Goal: Task Accomplishment & Management: Manage account settings

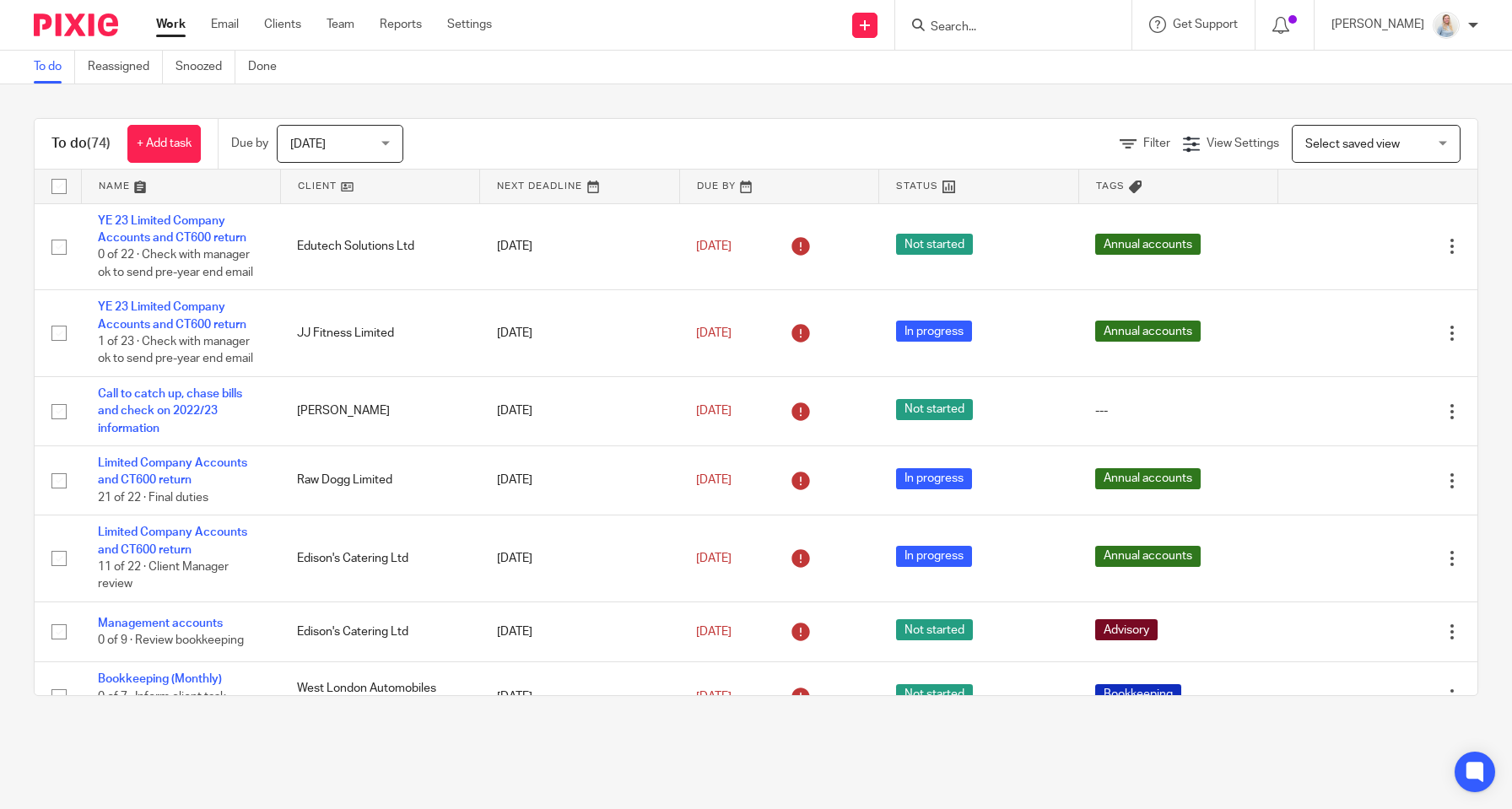
click at [976, 29] on input "Search" at bounding box center [1005, 28] width 152 height 15
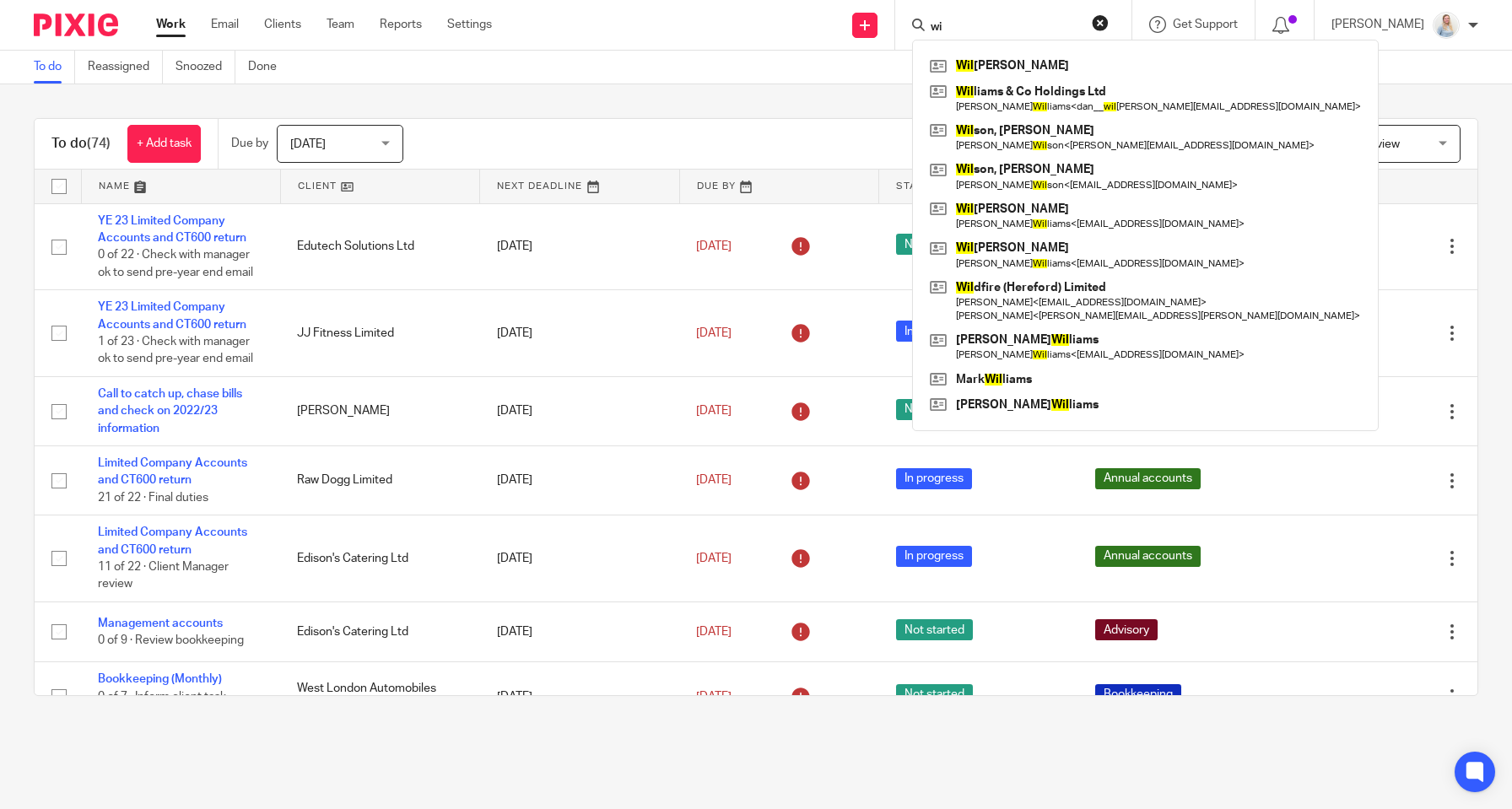
type input "w"
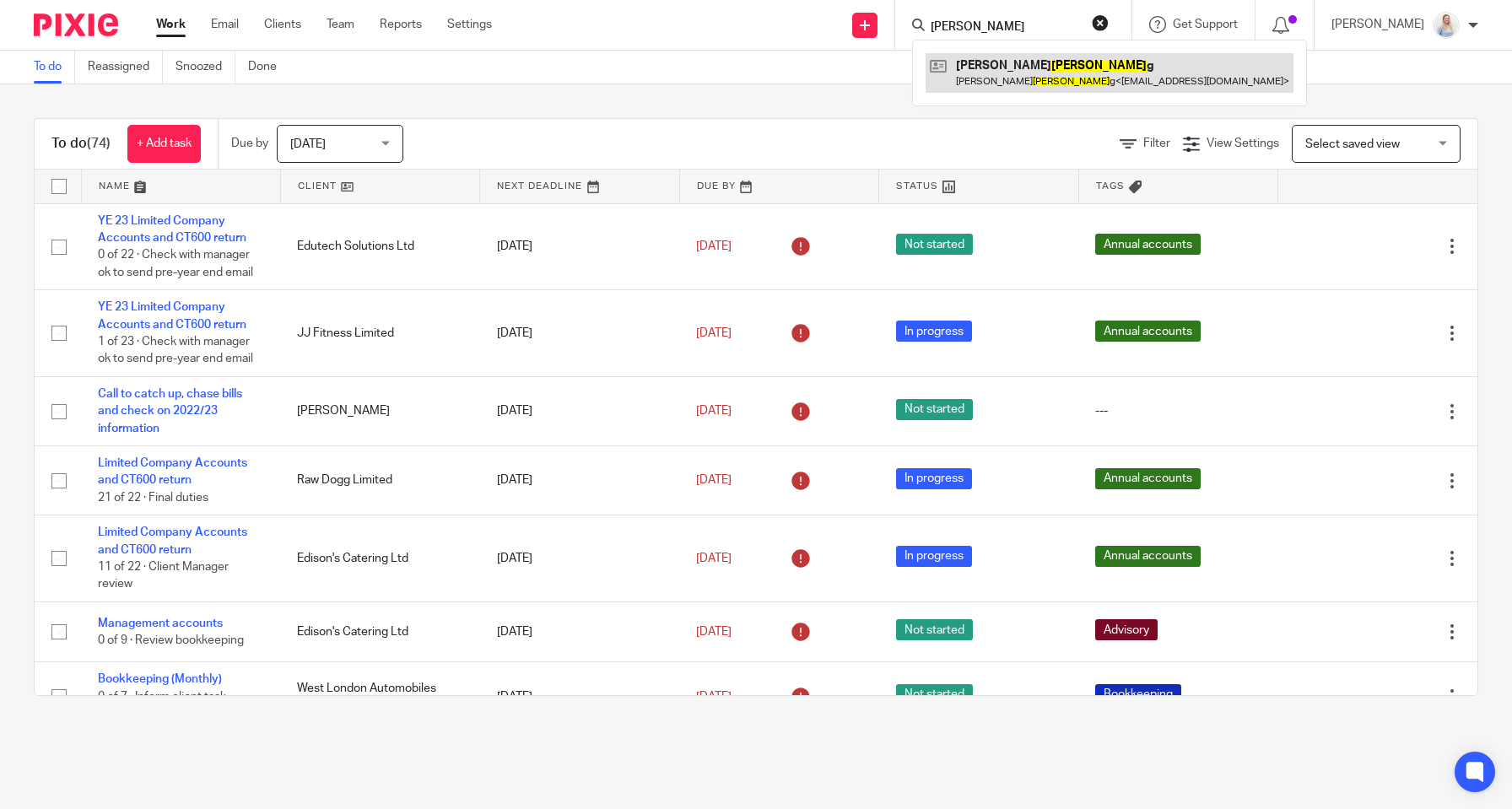
type input "starlin"
click at [1010, 76] on link at bounding box center [1109, 72] width 368 height 38
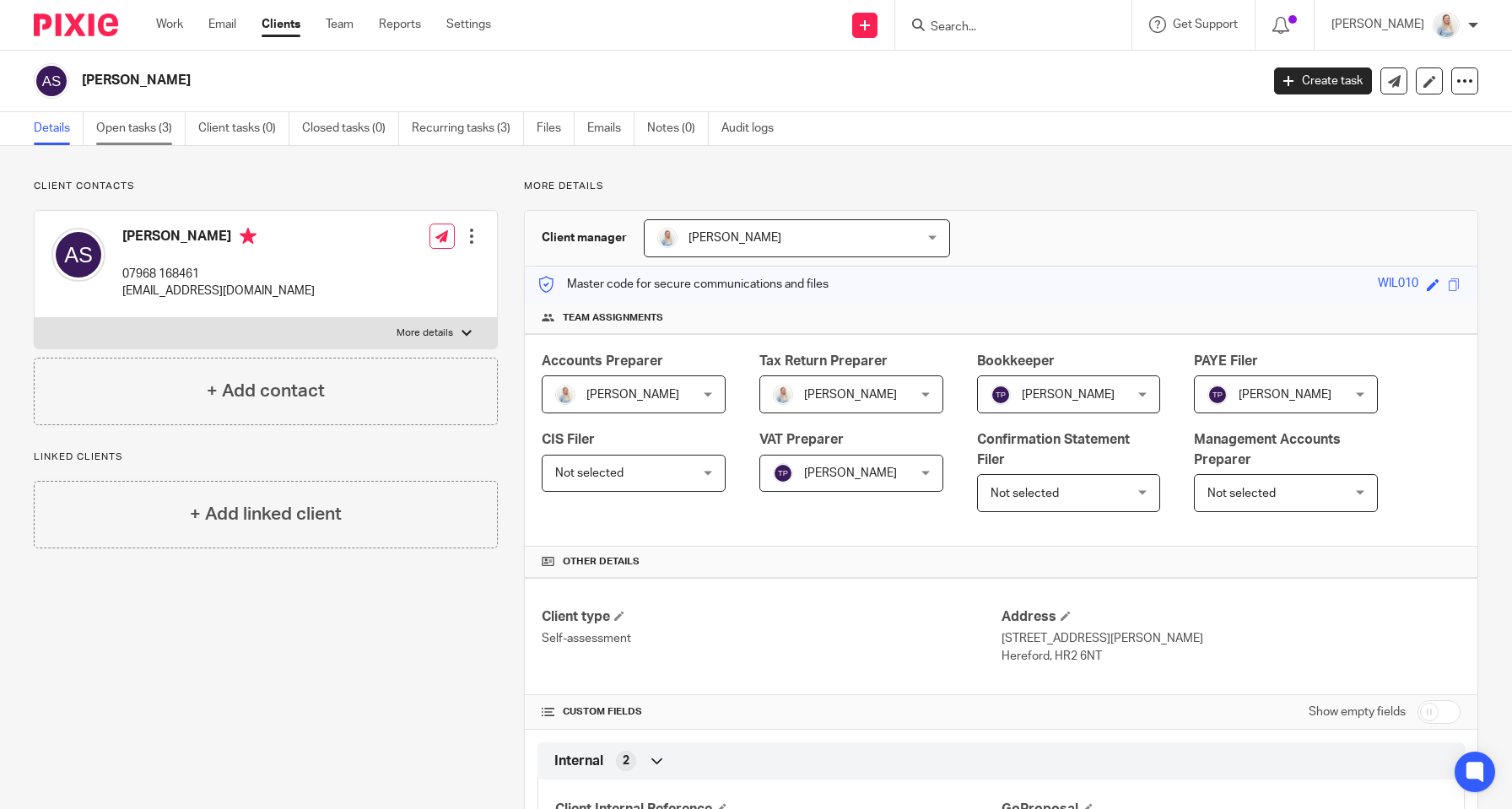
click at [127, 125] on link "Open tasks (3)" at bounding box center [141, 129] width 89 height 33
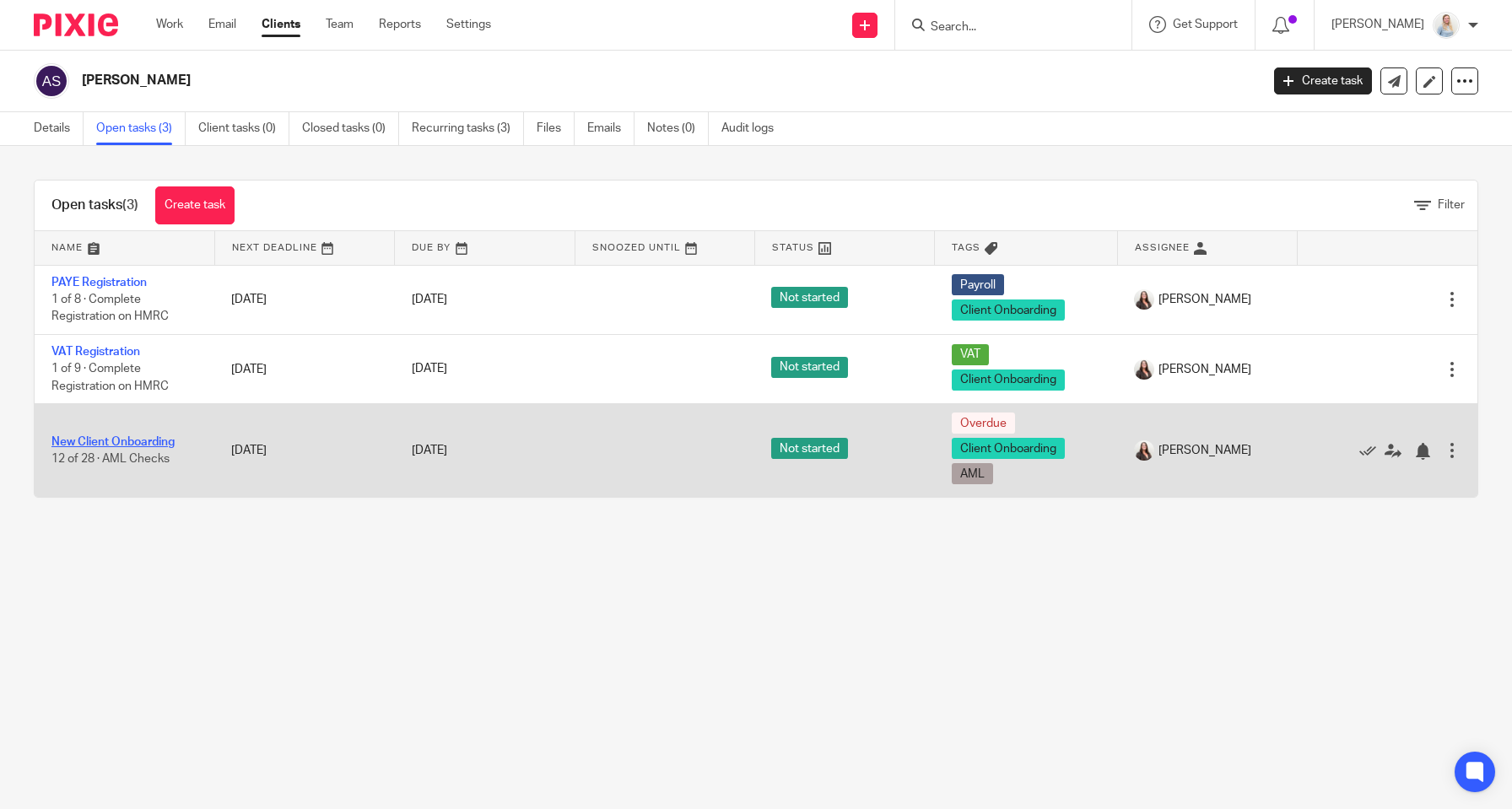
click at [165, 448] on link "New Client Onboarding" at bounding box center [113, 441] width 123 height 12
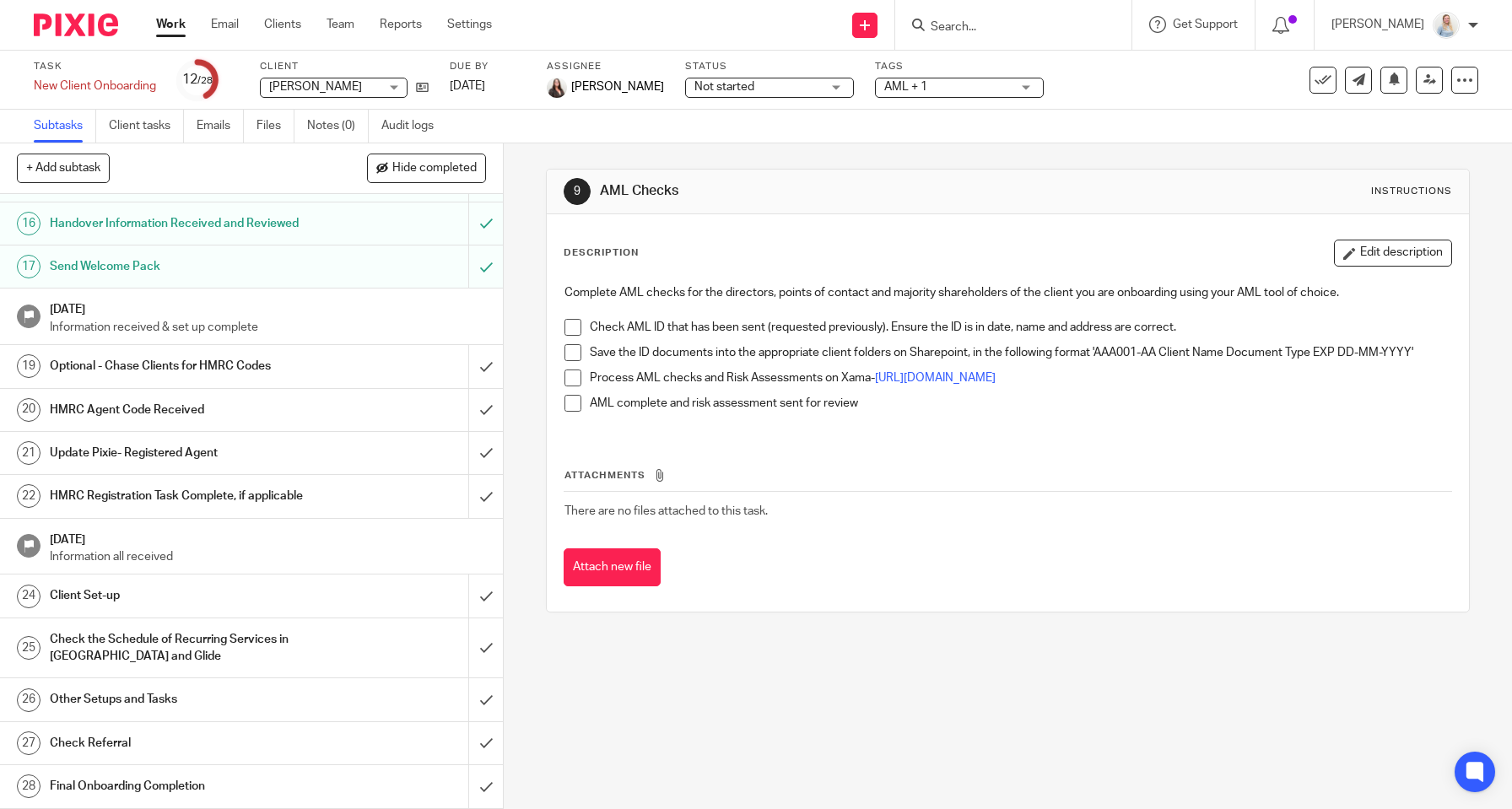
scroll to position [662, 0]
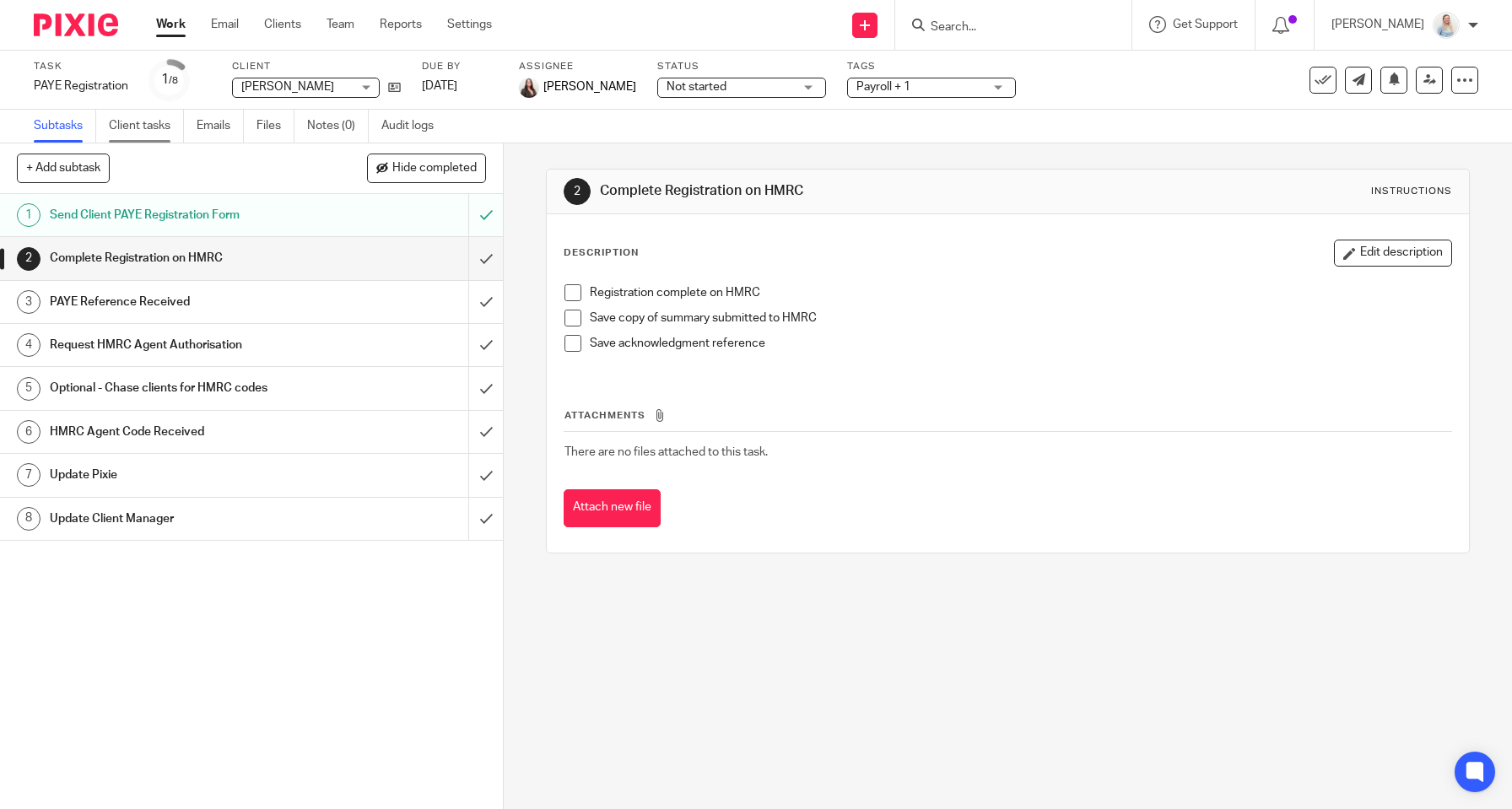
click at [160, 133] on link "Client tasks" at bounding box center [146, 126] width 75 height 33
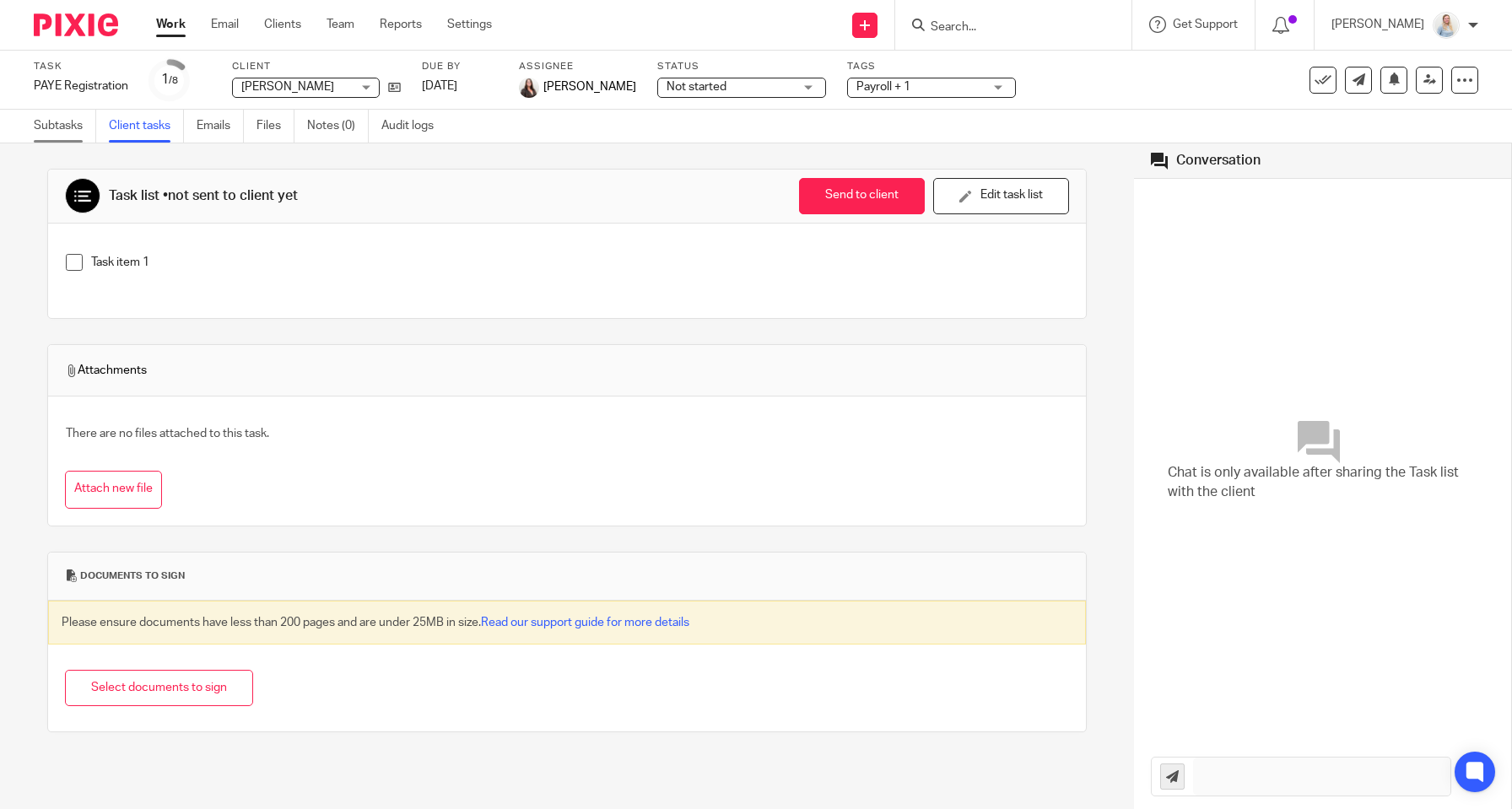
click at [74, 127] on link "Subtasks" at bounding box center [65, 126] width 63 height 33
